Goal: Find specific page/section: Find specific page/section

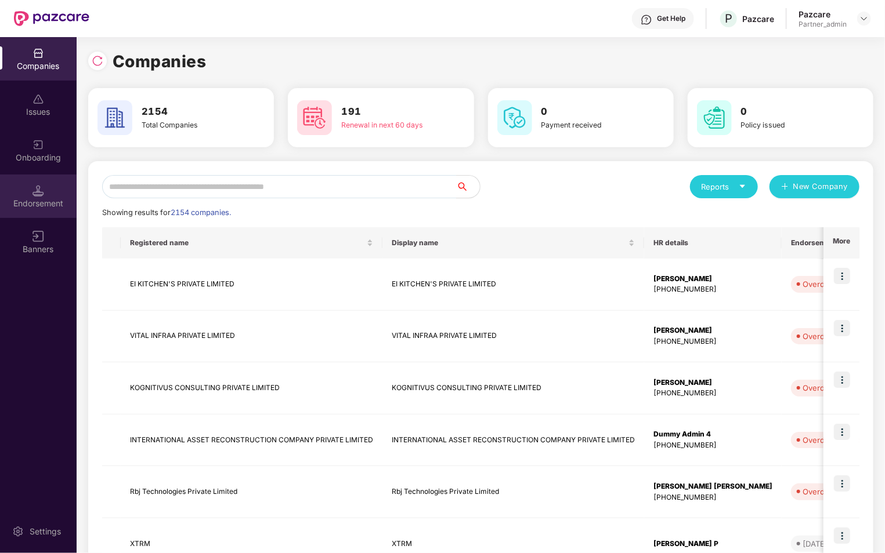
click at [35, 201] on div "Endorsement" at bounding box center [38, 204] width 77 height 12
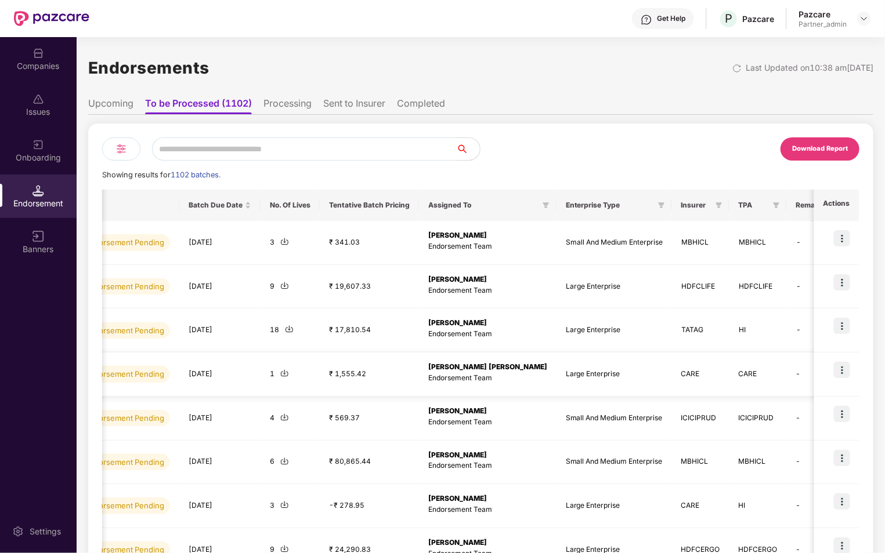
scroll to position [0, 1]
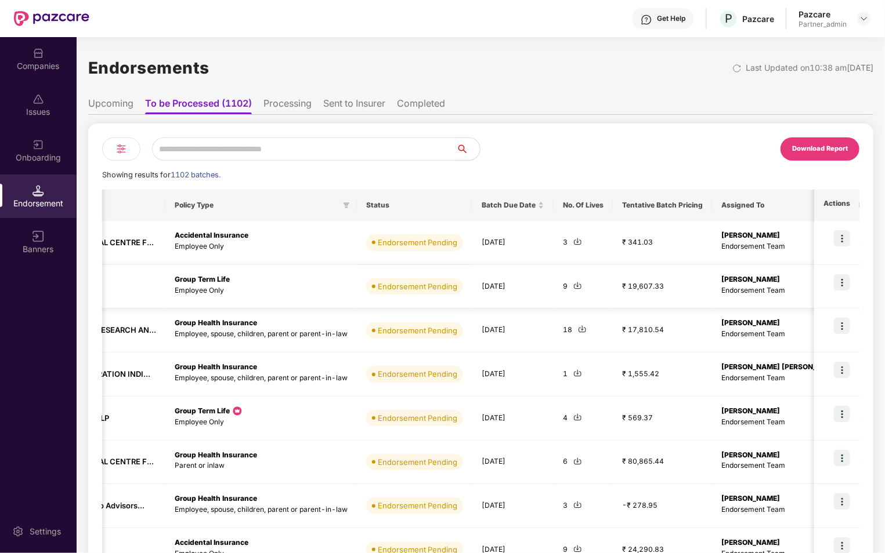
scroll to position [0, 226]
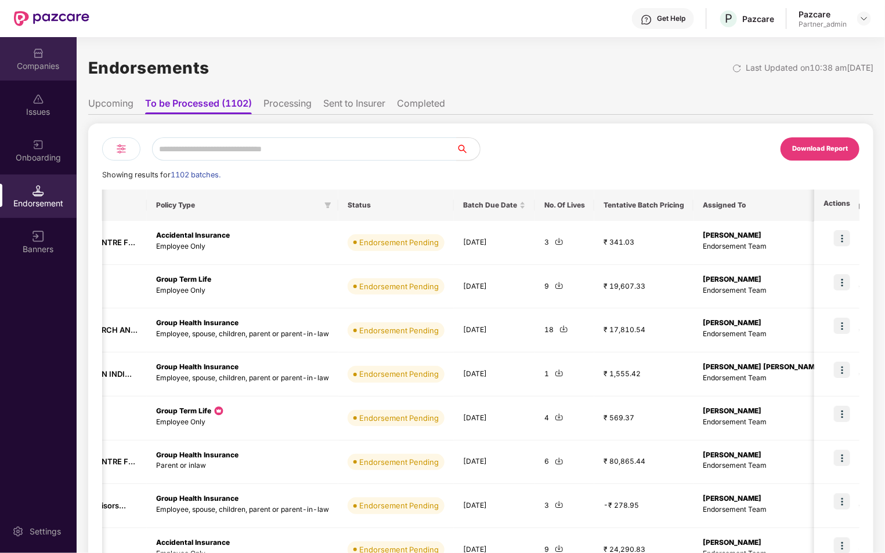
click at [35, 73] on div "Companies" at bounding box center [38, 59] width 77 height 44
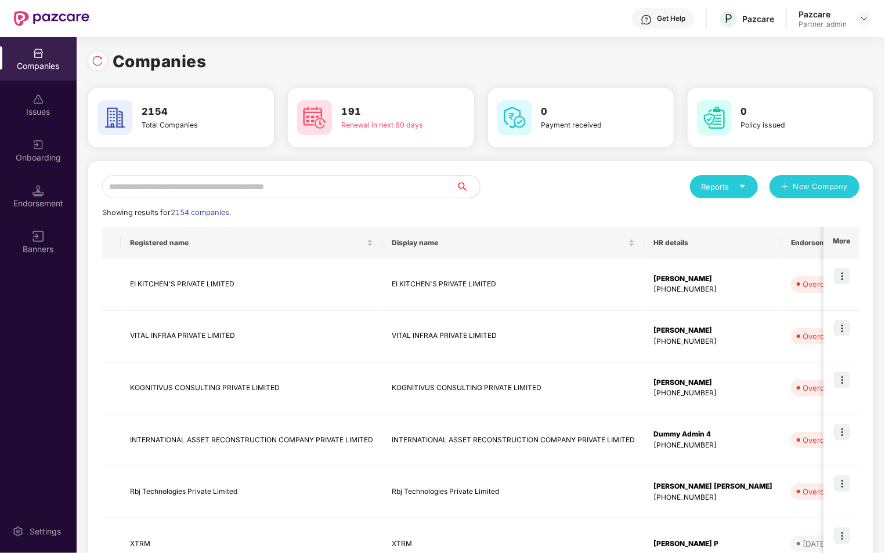
click at [724, 196] on div "Reports" at bounding box center [724, 186] width 68 height 23
click at [663, 205] on div "Reports New Company Showing results for 2154 companies. Registered name Display…" at bounding box center [480, 497] width 757 height 645
click at [59, 195] on div "Endorsement" at bounding box center [38, 197] width 77 height 44
